Goal: Task Accomplishment & Management: Use online tool/utility

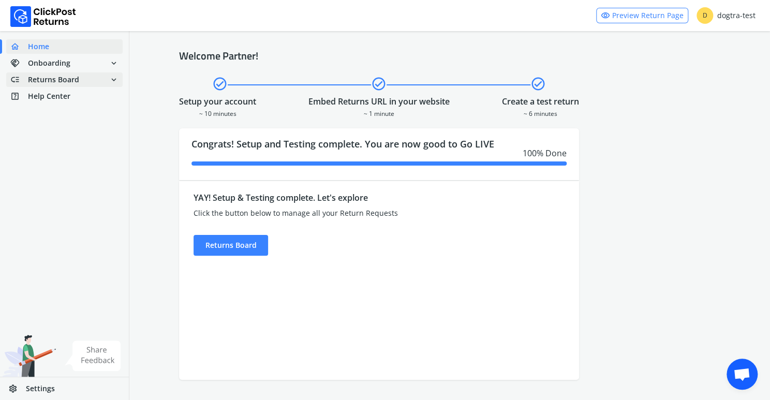
click at [47, 80] on span "Returns Board" at bounding box center [53, 80] width 51 height 10
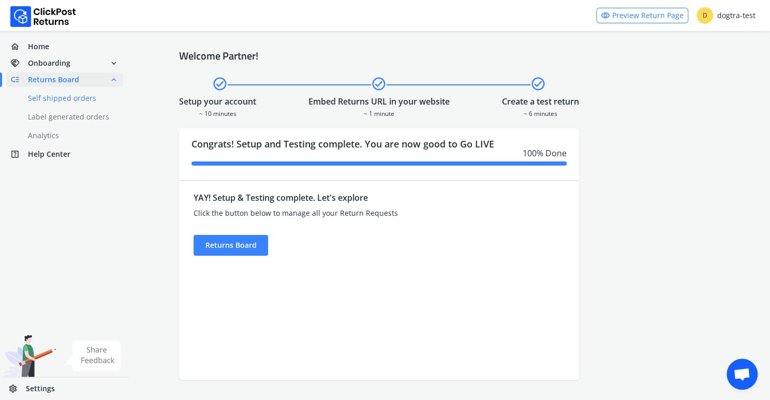
click at [43, 98] on link "done Self shipped orders" at bounding box center [70, 98] width 129 height 14
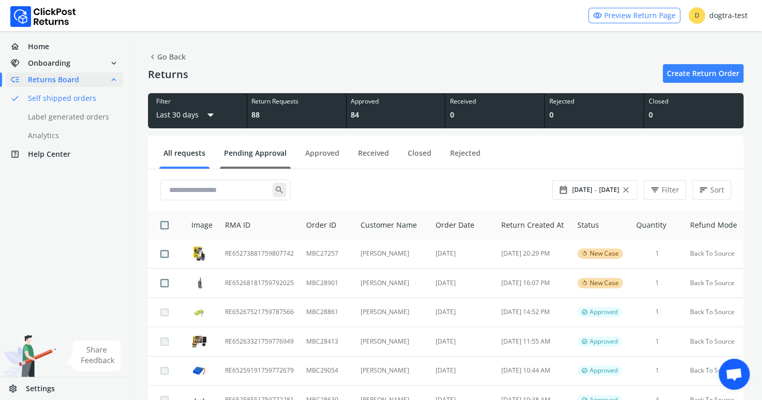
click at [245, 152] on link "Pending Approval" at bounding box center [255, 157] width 71 height 18
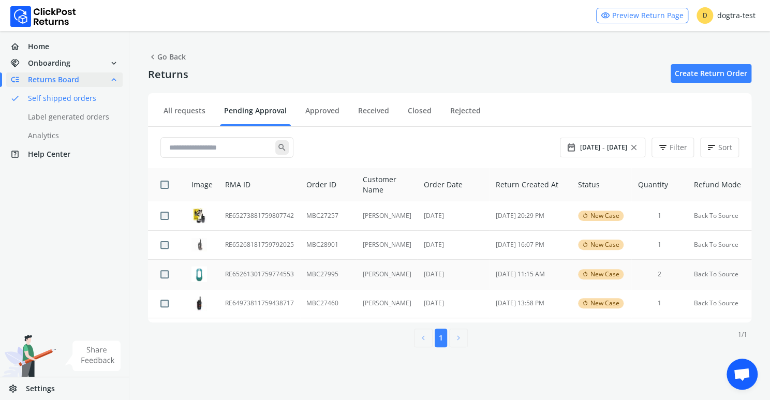
click at [238, 272] on td "RE65261301759774553" at bounding box center [259, 274] width 81 height 29
click at [248, 244] on td "RE65268181759792025" at bounding box center [259, 244] width 81 height 29
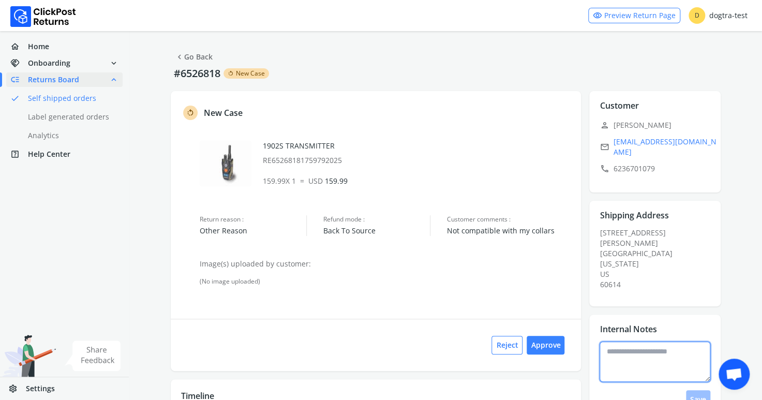
click at [639, 342] on textarea at bounding box center [655, 362] width 111 height 40
type textarea "**********"
click at [697, 390] on button "Save" at bounding box center [698, 399] width 24 height 19
click at [543, 344] on button "Approve" at bounding box center [546, 345] width 38 height 19
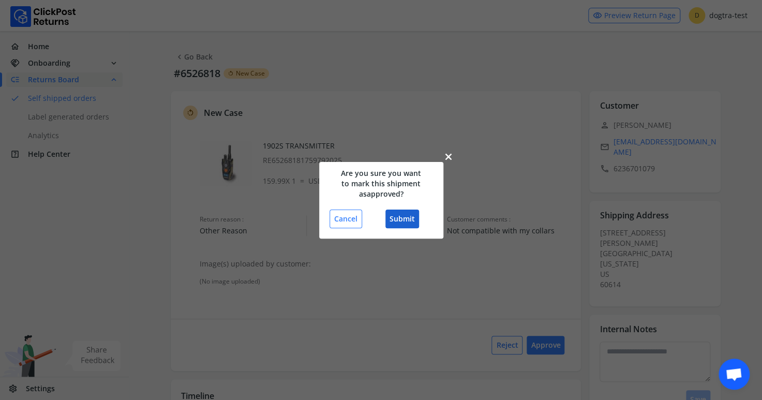
click at [406, 219] on button "Submit" at bounding box center [403, 219] width 34 height 19
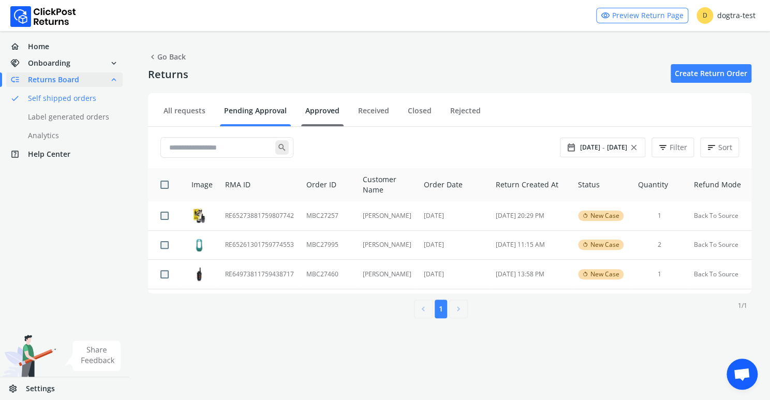
click at [311, 110] on link "Approved" at bounding box center [322, 115] width 42 height 18
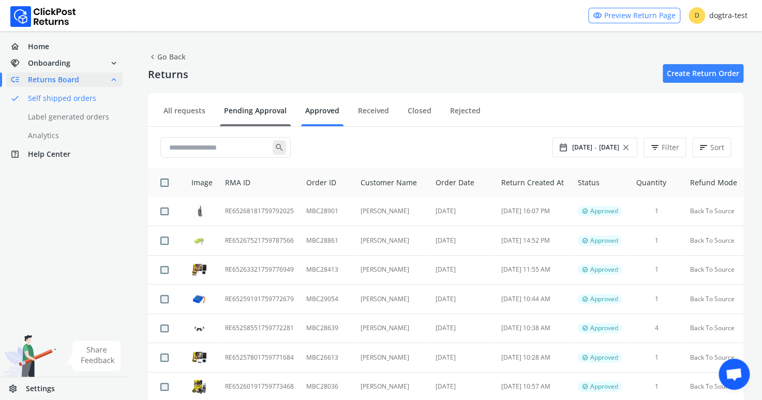
click at [246, 112] on link "Pending Approval" at bounding box center [255, 115] width 71 height 18
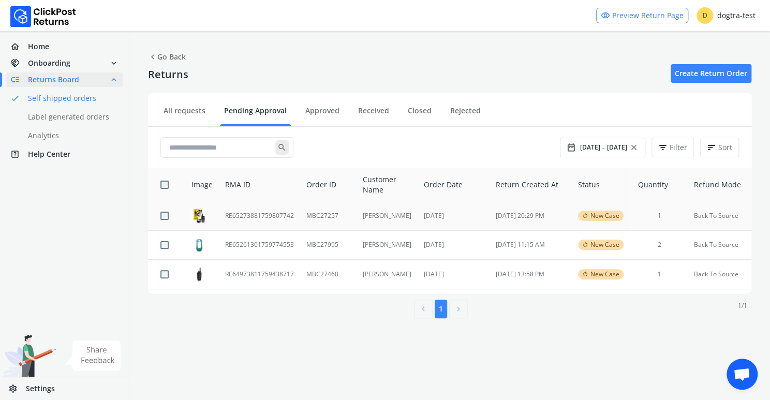
click at [236, 216] on td "RE65273881759807742" at bounding box center [259, 215] width 81 height 29
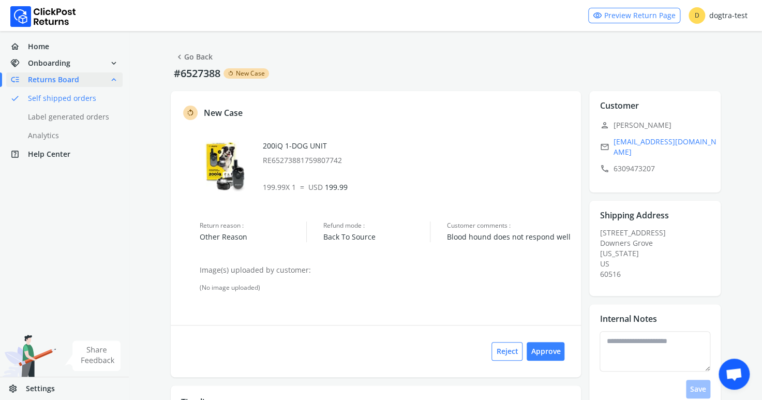
click at [44, 81] on span "Returns Board" at bounding box center [53, 80] width 51 height 10
click at [200, 56] on link "chevron_left Go Back" at bounding box center [194, 57] width 38 height 14
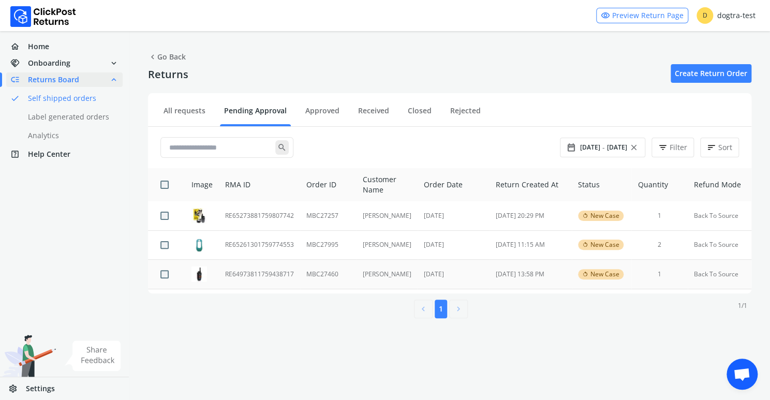
click at [267, 272] on td "RE64973811759438717" at bounding box center [259, 274] width 81 height 29
